Goal: Information Seeking & Learning: Learn about a topic

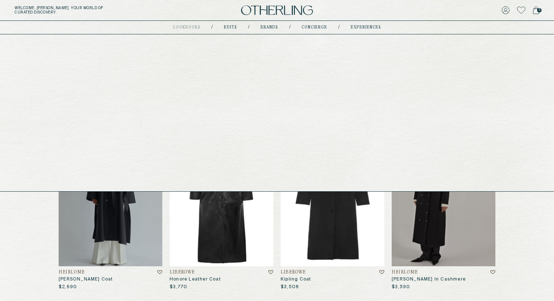
click at [285, 5] on div "Welcome, [PERSON_NAME] . Your world of curated discovery. 5" at bounding box center [277, 10] width 554 height 21
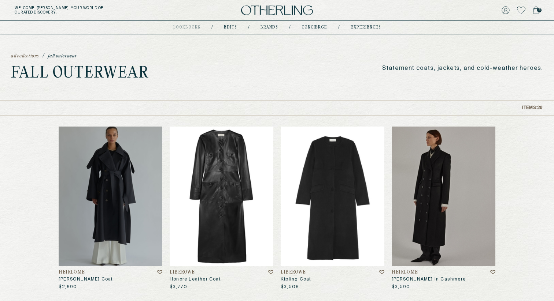
click at [285, 8] on img at bounding box center [277, 10] width 72 height 10
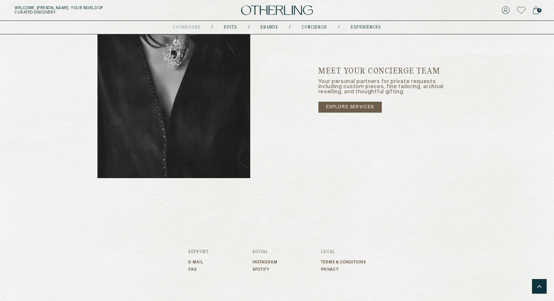
scroll to position [929, 0]
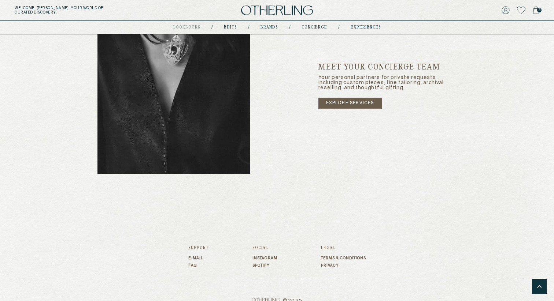
click at [338, 105] on link "explore services" at bounding box center [349, 103] width 63 height 11
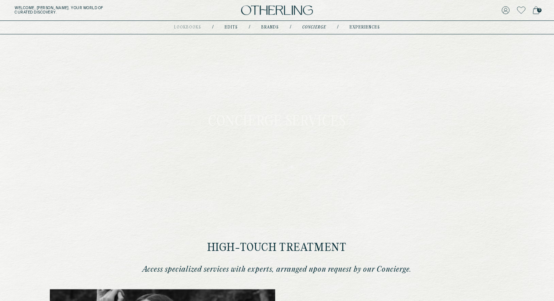
type input "**********"
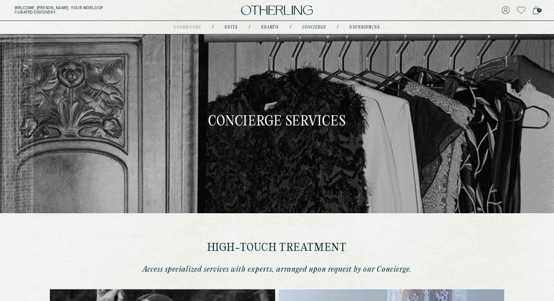
type input "**********"
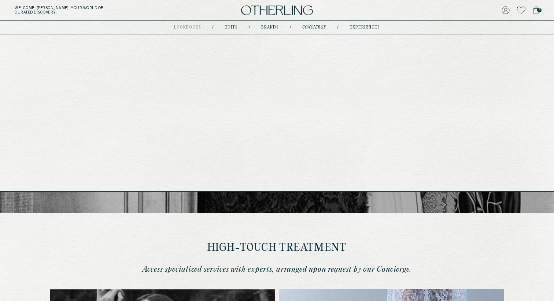
click at [264, 27] on link "Brands" at bounding box center [270, 28] width 18 height 4
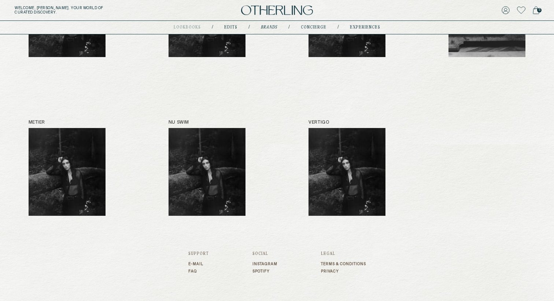
scroll to position [357, 0]
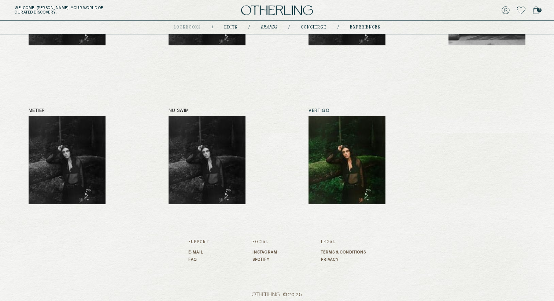
click at [337, 136] on img at bounding box center [346, 160] width 77 height 88
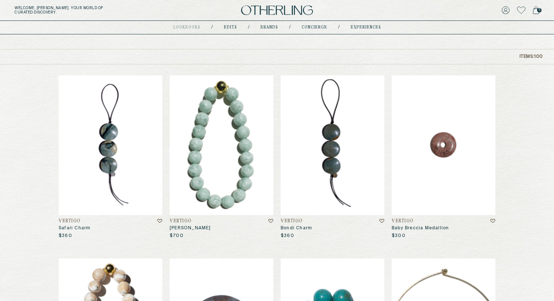
scroll to position [52, 0]
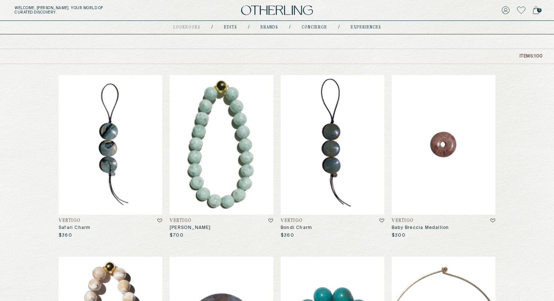
click at [230, 137] on img at bounding box center [222, 145] width 104 height 140
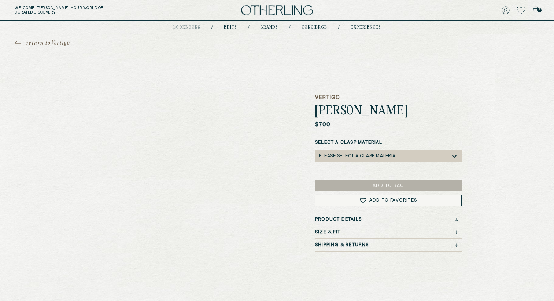
click at [341, 249] on div "Shipping & Returns" at bounding box center [388, 247] width 146 height 9
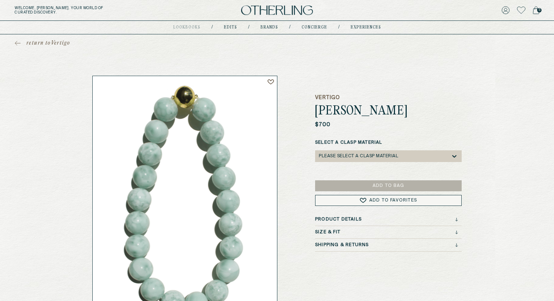
click at [341, 247] on h3 "Shipping & Returns" at bounding box center [342, 245] width 54 height 5
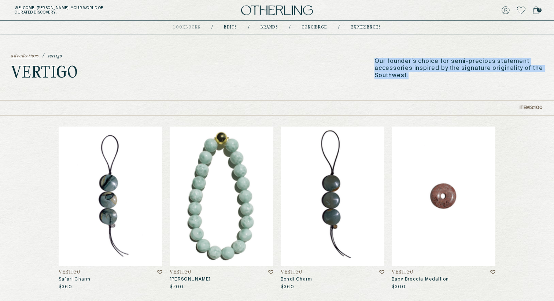
drag, startPoint x: 376, startPoint y: 61, endPoint x: 416, endPoint y: 78, distance: 43.9
click at [416, 78] on p "Our founder’s choice for semi-precious statement accessories inspired by the si…" at bounding box center [458, 68] width 168 height 21
drag, startPoint x: 434, startPoint y: 80, endPoint x: 368, endPoint y: 63, distance: 67.8
click at [368, 63] on div "all collections / Vertigo Vertigo Our founder’s choice for semi-precious statem…" at bounding box center [277, 67] width 554 height 66
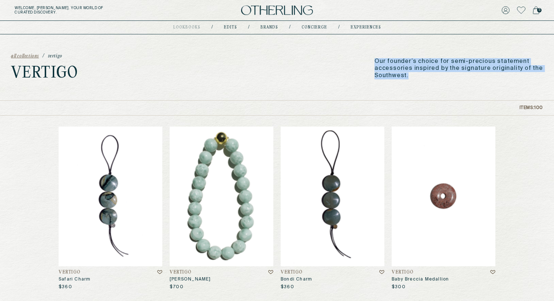
click at [368, 63] on div "all collections / Vertigo Vertigo Our founder’s choice for semi-precious statem…" at bounding box center [277, 67] width 554 height 66
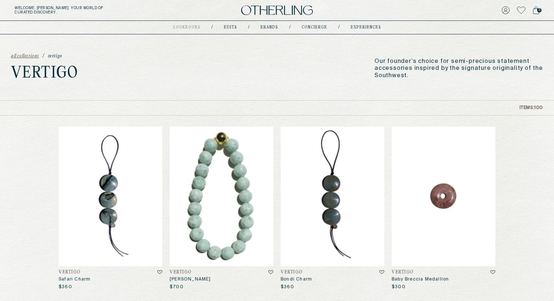
click at [270, 10] on img at bounding box center [277, 10] width 72 height 10
